Goal: Navigation & Orientation: Find specific page/section

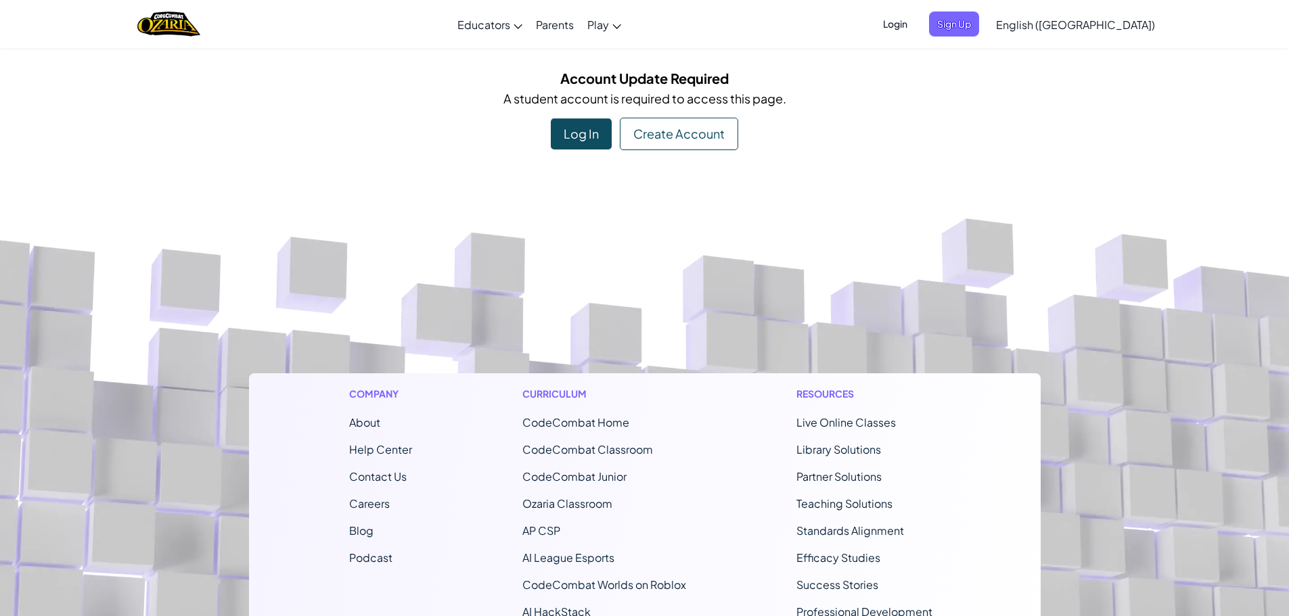
click at [595, 137] on div "Log In" at bounding box center [581, 133] width 61 height 31
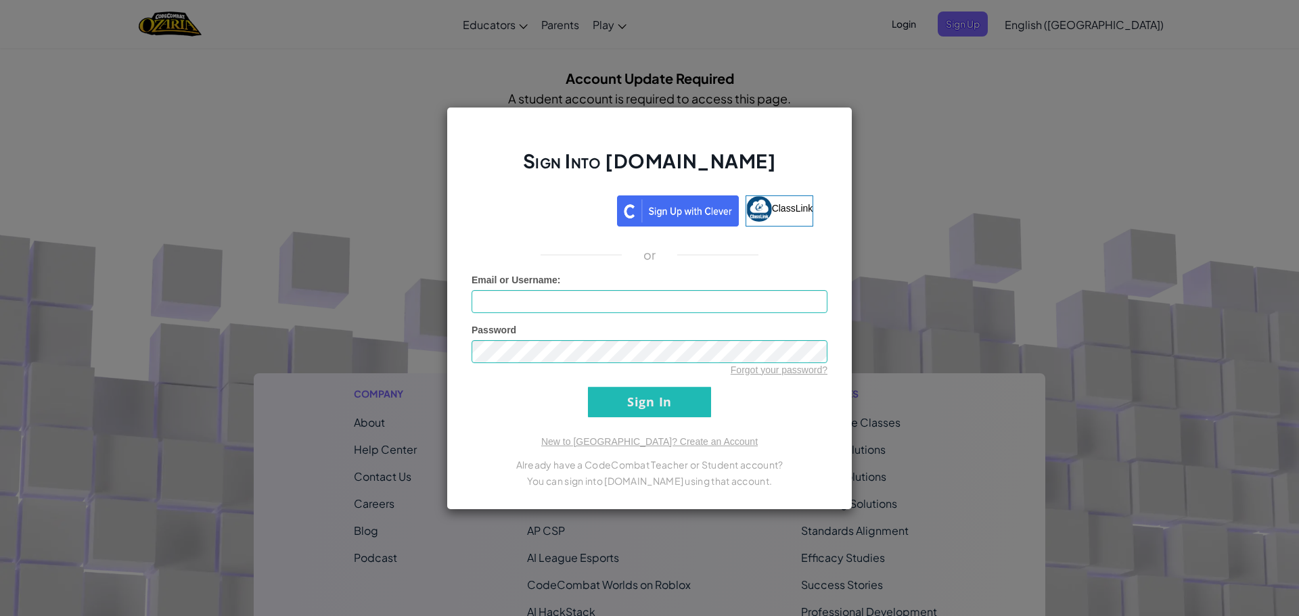
click at [1134, 175] on div "Sign Into [DOMAIN_NAME] ClassLink or Unknown Error Email or Username : Password…" at bounding box center [649, 308] width 1299 height 616
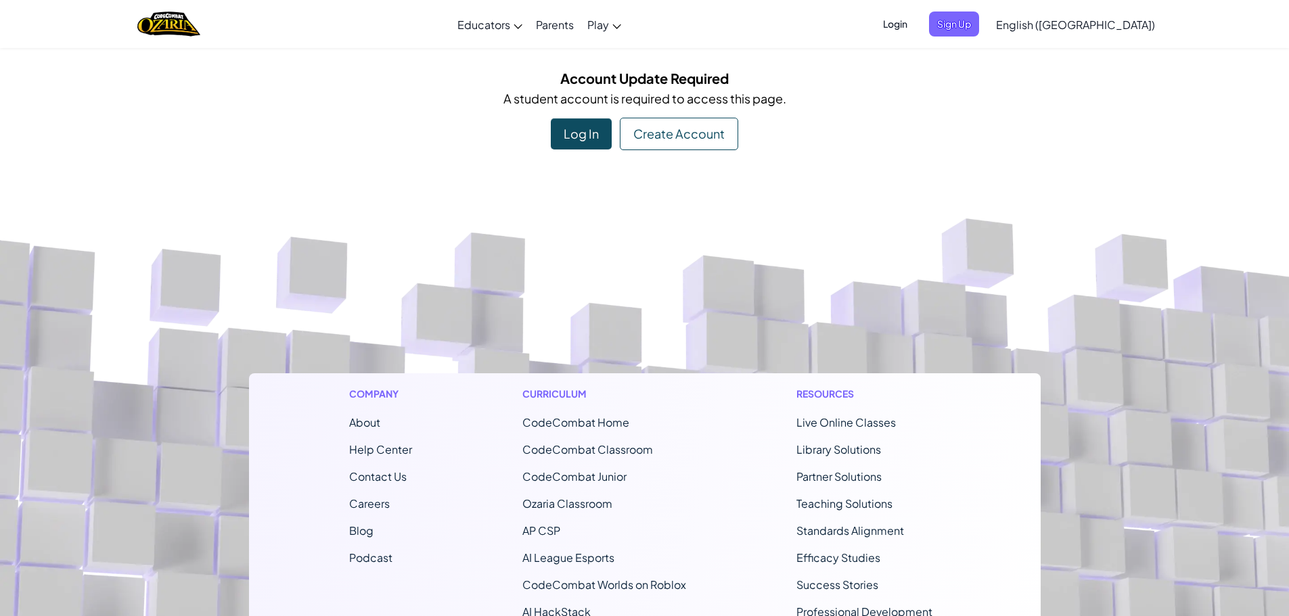
click at [790, 260] on footer "Company About Help Center Contact Us Careers Blog Podcast Curriculum CodeCombat…" at bounding box center [644, 536] width 1289 height 733
click at [584, 142] on div "Log In" at bounding box center [581, 133] width 61 height 31
